Goal: Information Seeking & Learning: Learn about a topic

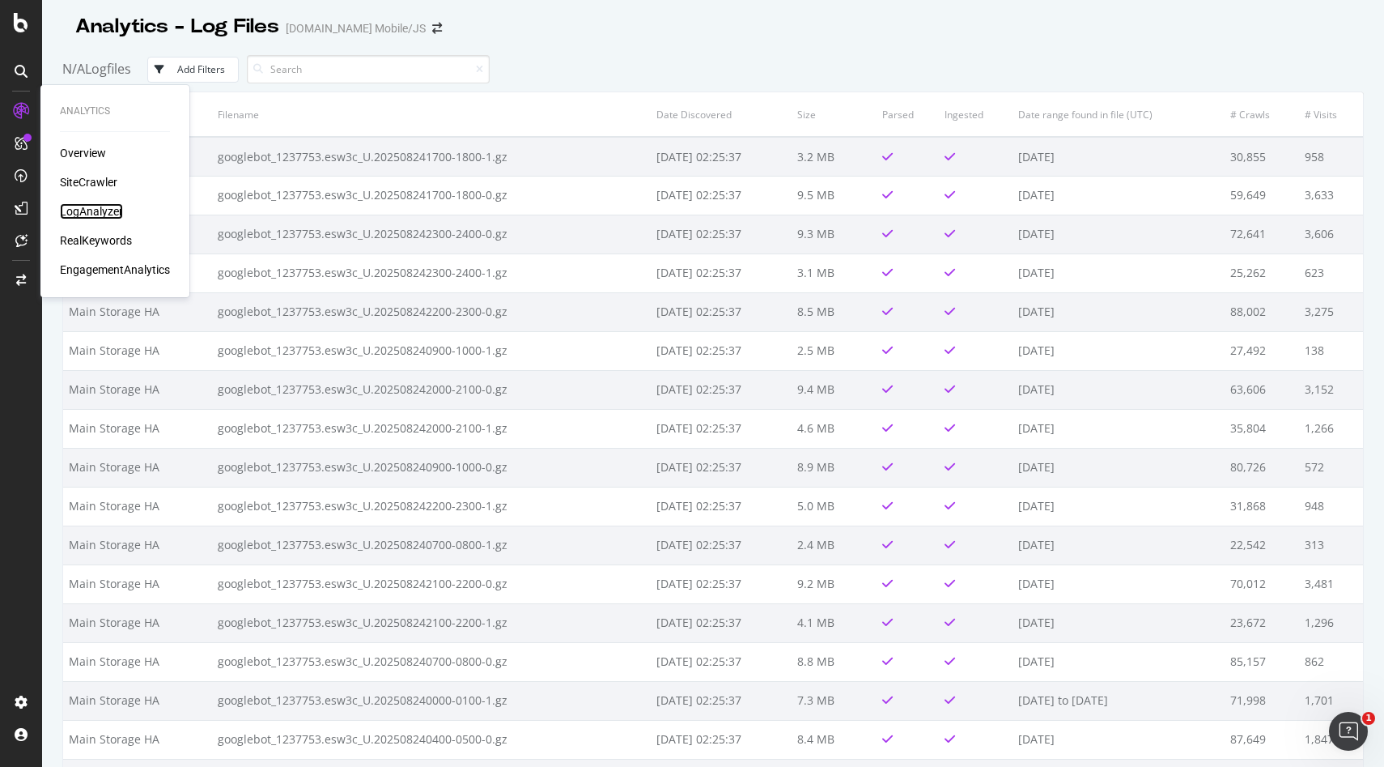
click at [88, 206] on div "LogAnalyzer" at bounding box center [91, 211] width 63 height 16
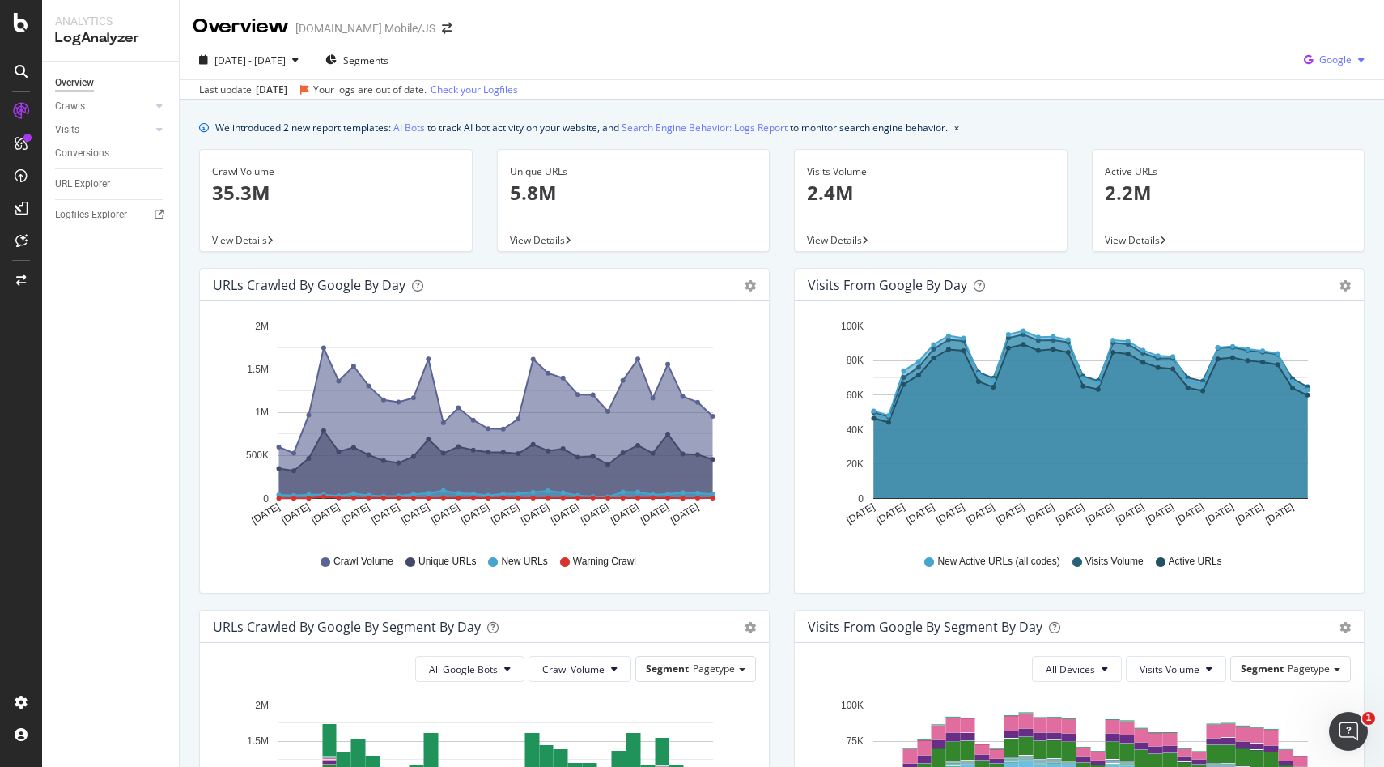
click at [1361, 66] on div "Google" at bounding box center [1335, 60] width 74 height 24
click at [1338, 151] on span "OpenAI" at bounding box center [1336, 152] width 60 height 15
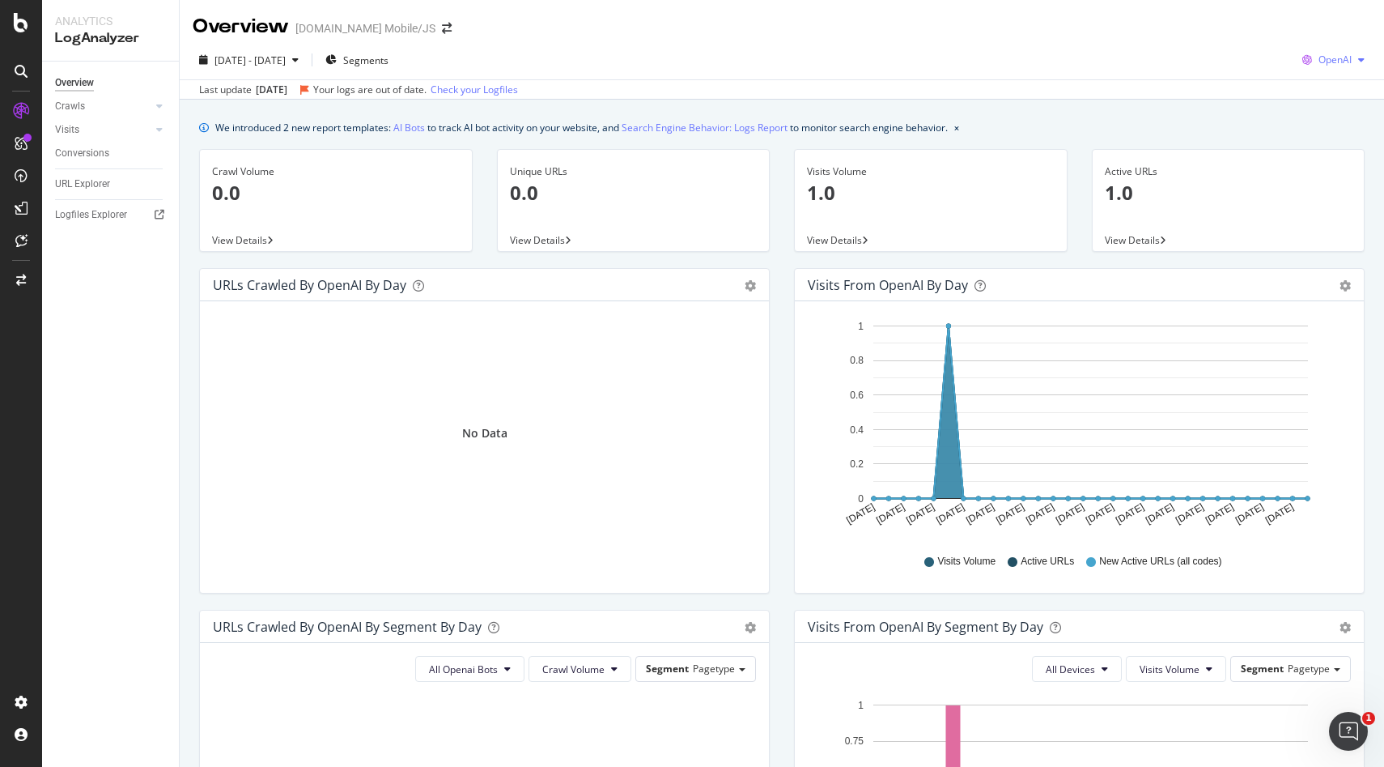
click at [1342, 60] on span "OpenAI" at bounding box center [1335, 60] width 33 height 14
click at [1322, 179] on span "Other AI Bots" at bounding box center [1336, 182] width 60 height 15
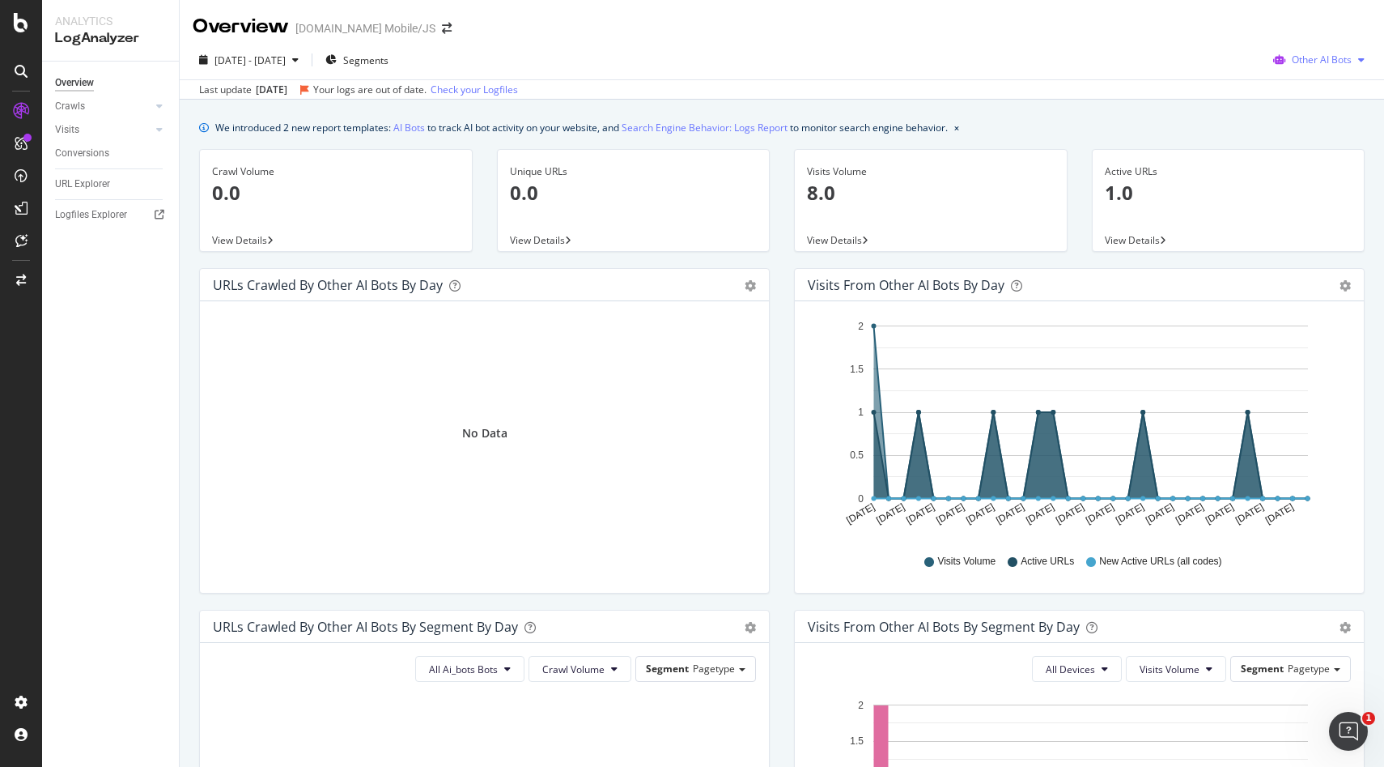
click at [1339, 58] on span "Other AI Bots" at bounding box center [1322, 60] width 60 height 14
click at [1318, 146] on span "OpenAI" at bounding box center [1332, 152] width 63 height 15
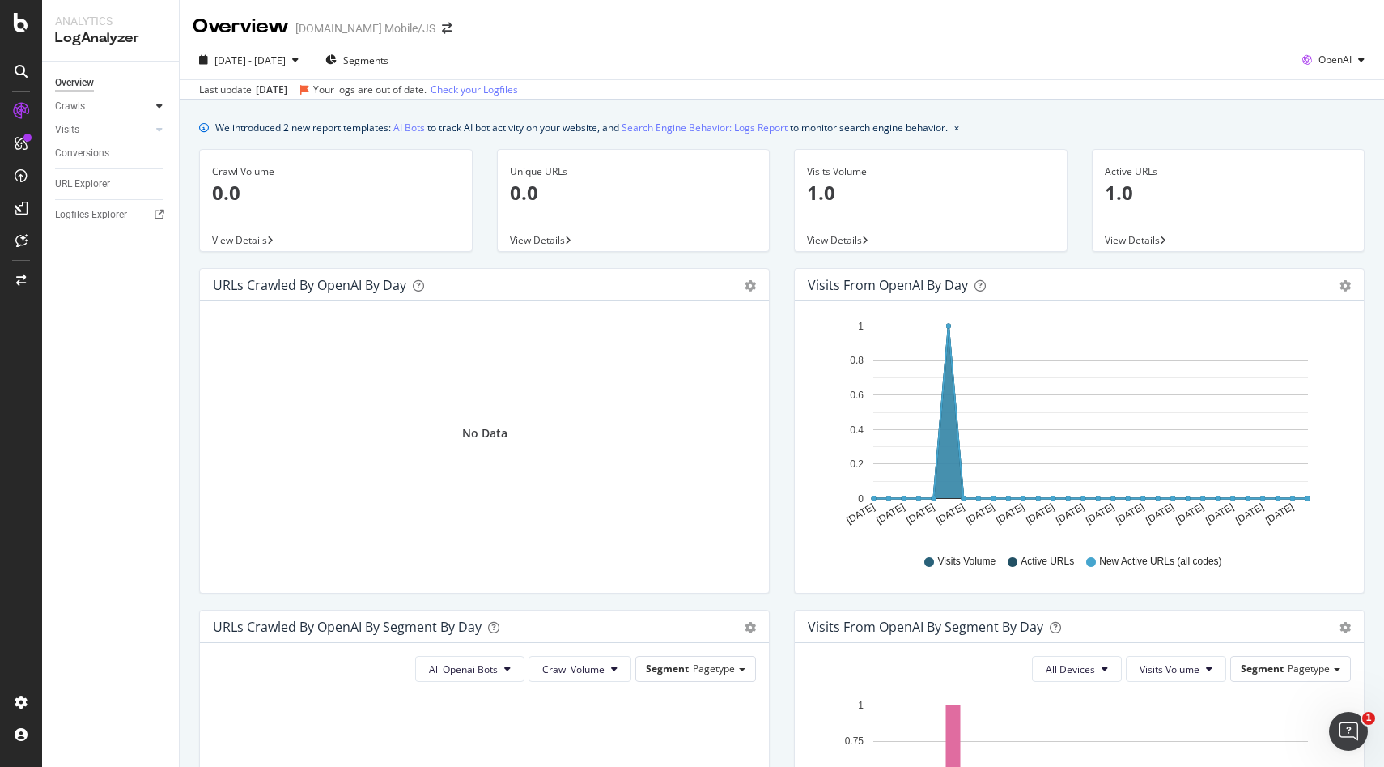
click at [151, 106] on div at bounding box center [159, 106] width 16 height 16
click at [108, 130] on div "Daily Distribution" at bounding box center [99, 129] width 75 height 17
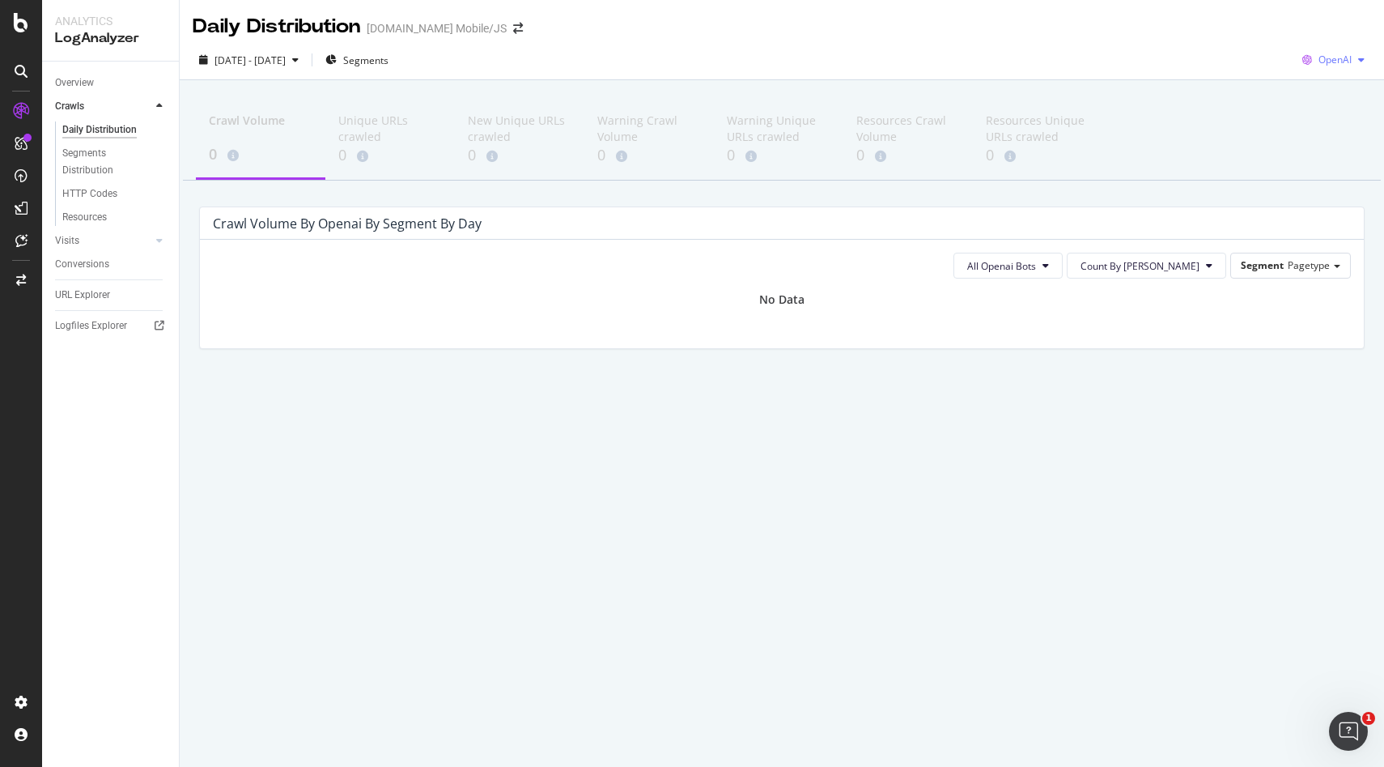
click at [1357, 53] on div "OpenAI" at bounding box center [1333, 60] width 75 height 24
click at [1327, 96] on span "Google" at bounding box center [1336, 92] width 60 height 15
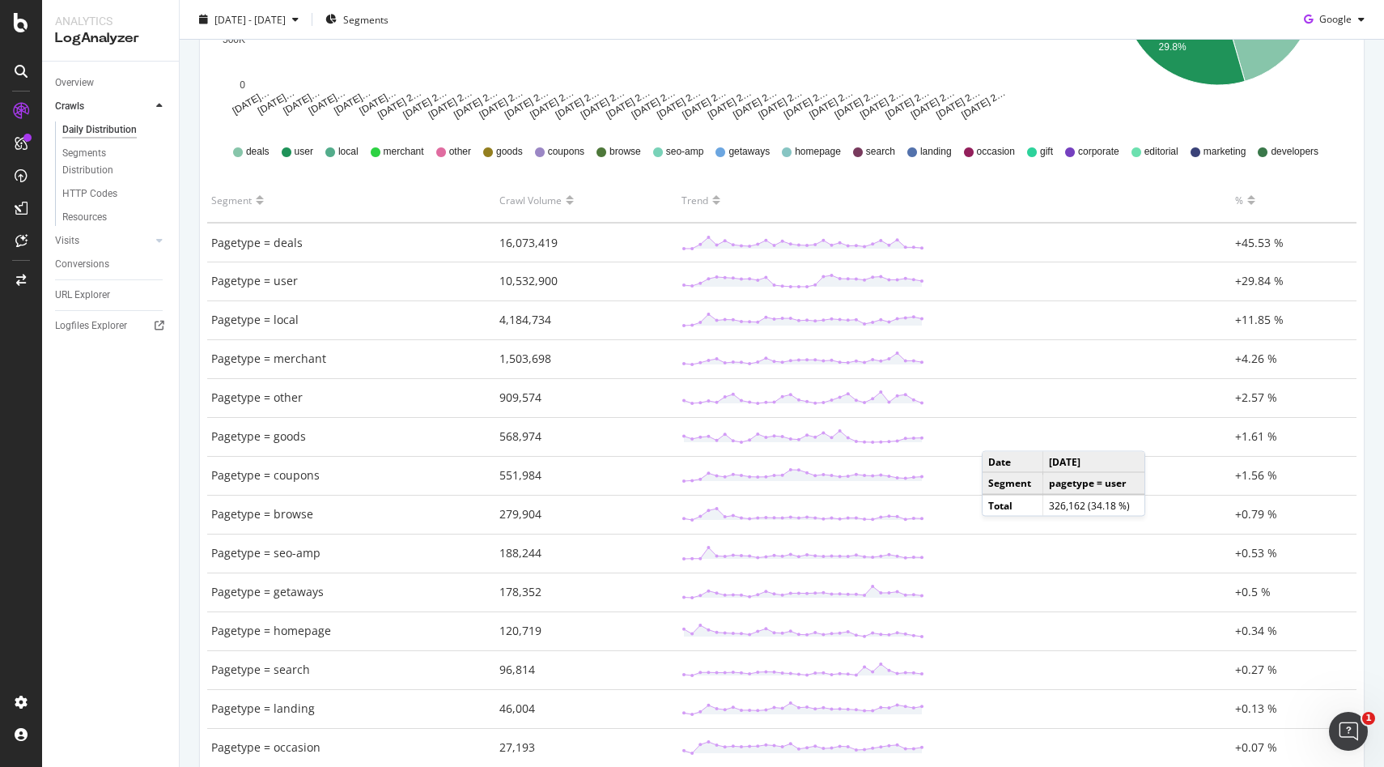
scroll to position [419, 0]
